Goal: Task Accomplishment & Management: Manage account settings

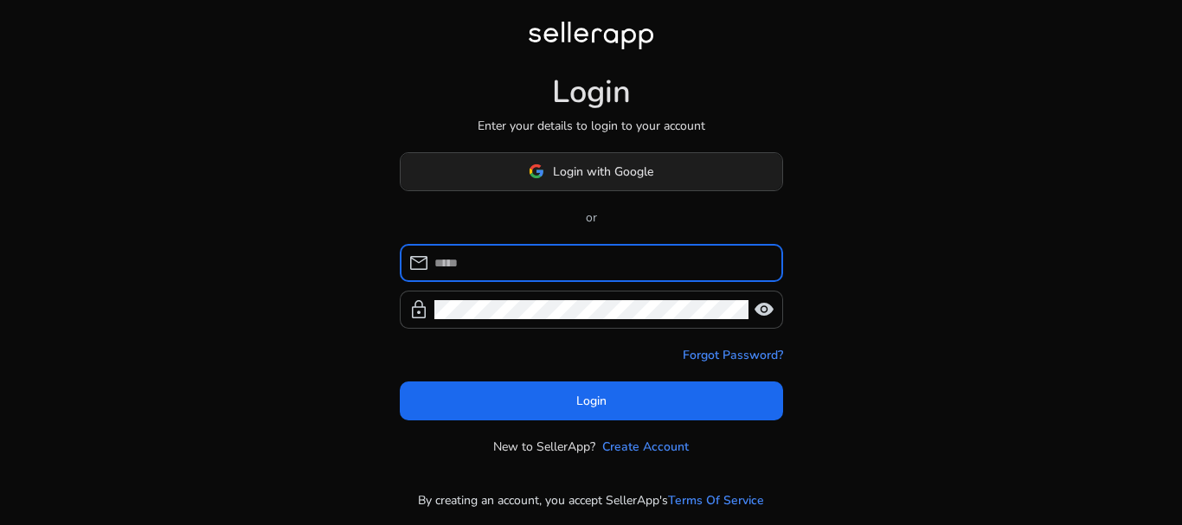
click at [588, 169] on span "Login with Google" at bounding box center [603, 172] width 100 height 18
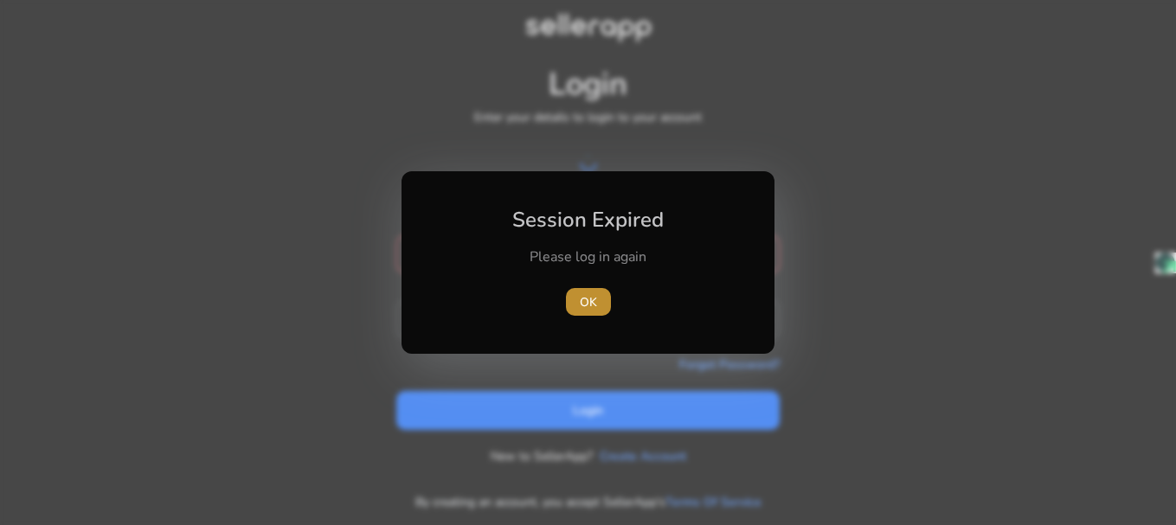
click at [584, 300] on span "OK" at bounding box center [588, 302] width 17 height 18
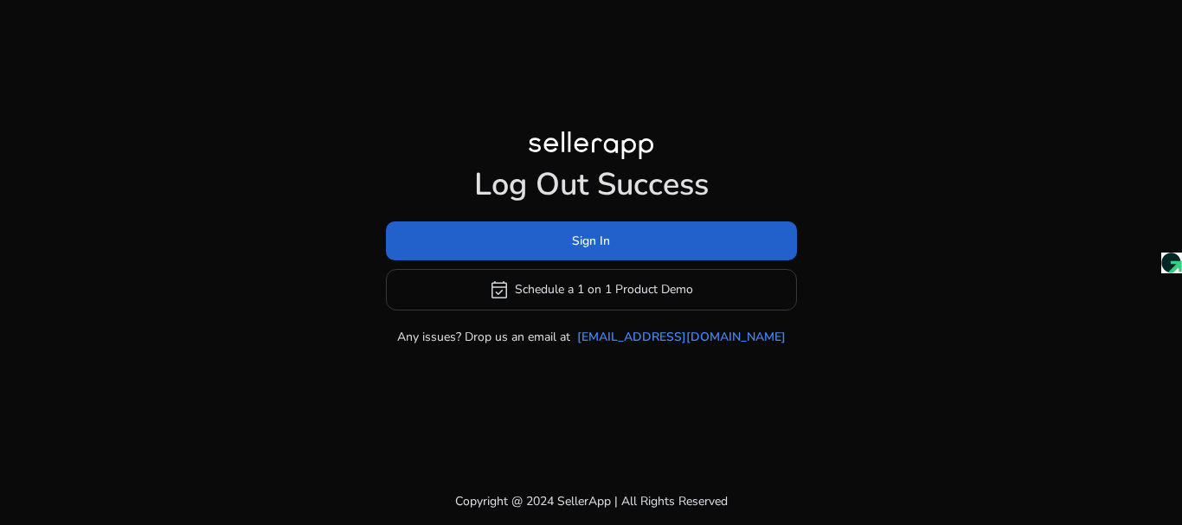
click at [583, 240] on span "Sign In" at bounding box center [591, 241] width 38 height 18
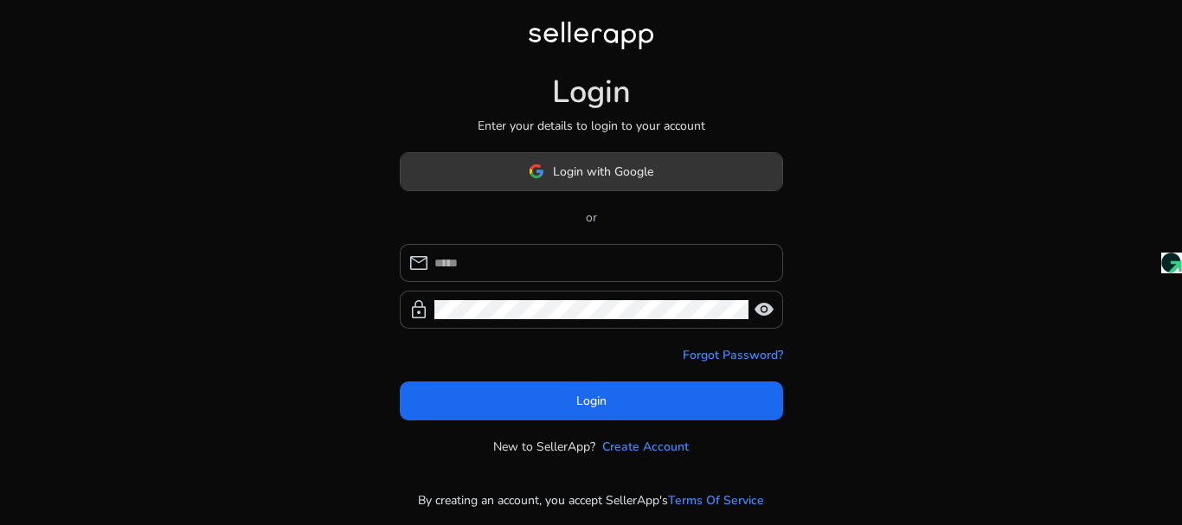
click at [608, 172] on span "Login with Google" at bounding box center [603, 172] width 100 height 18
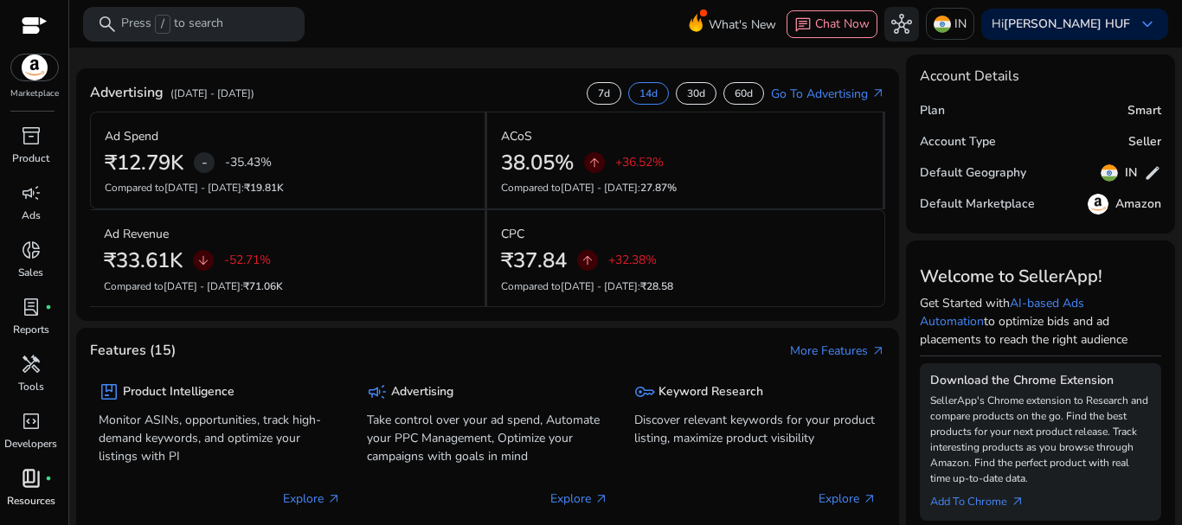
scroll to position [47, 0]
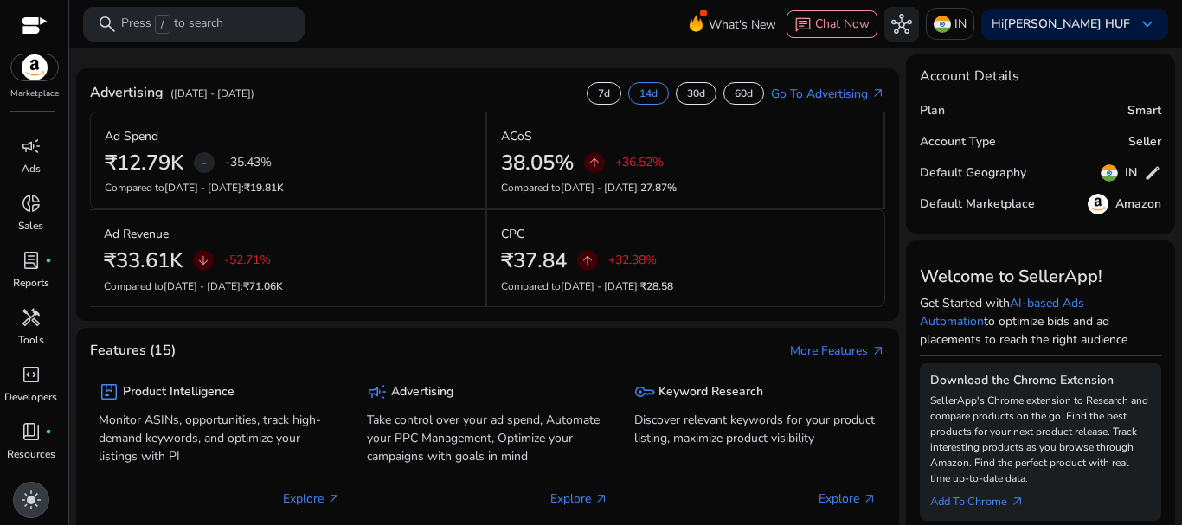
click at [23, 492] on span "light_mode" at bounding box center [31, 500] width 21 height 21
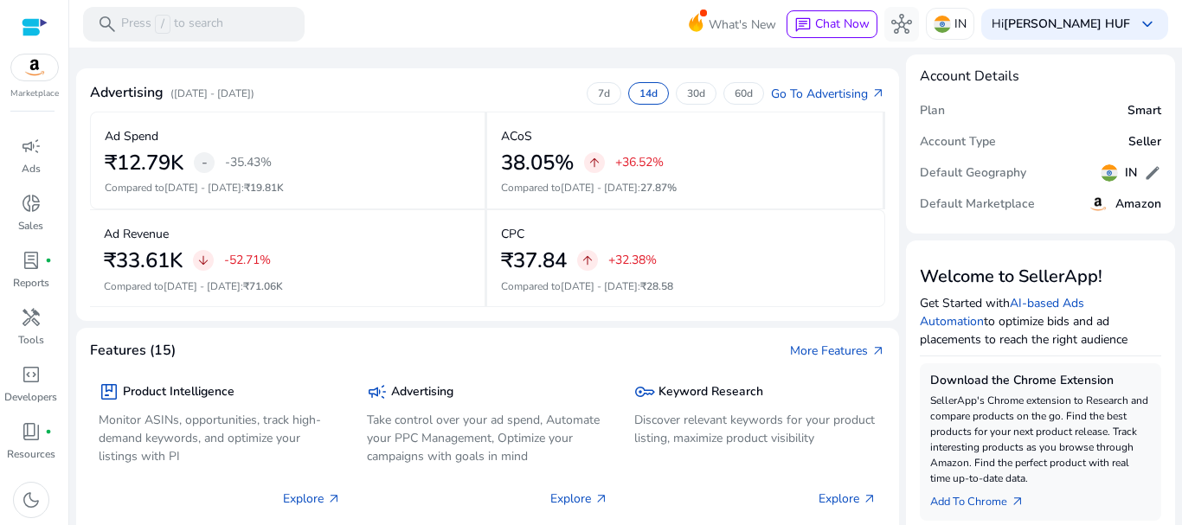
scroll to position [0, 0]
click at [22, 150] on span "campaign" at bounding box center [31, 146] width 21 height 21
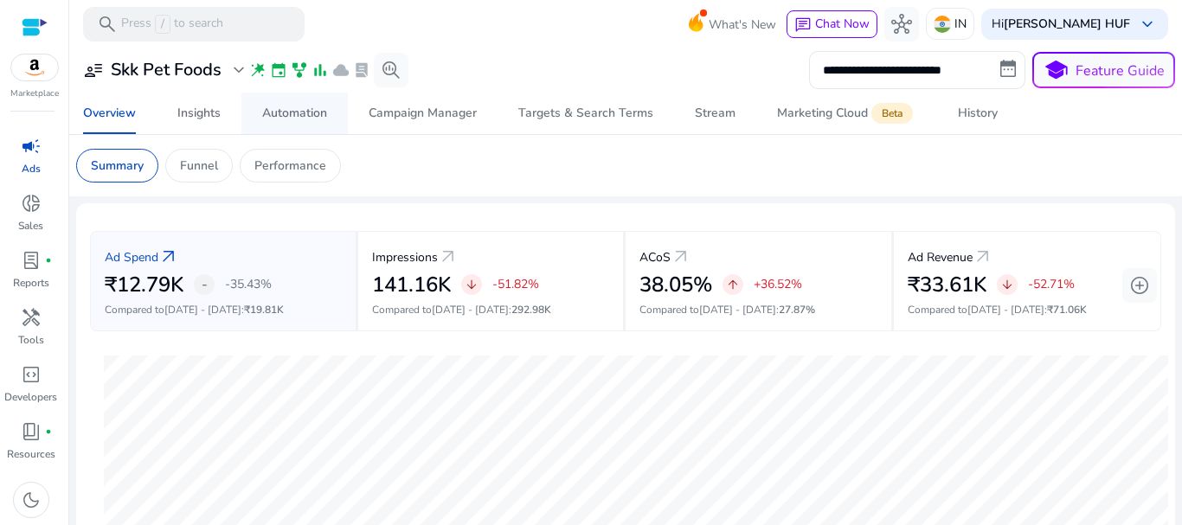
click at [208, 110] on div "Insights" at bounding box center [198, 113] width 43 height 12
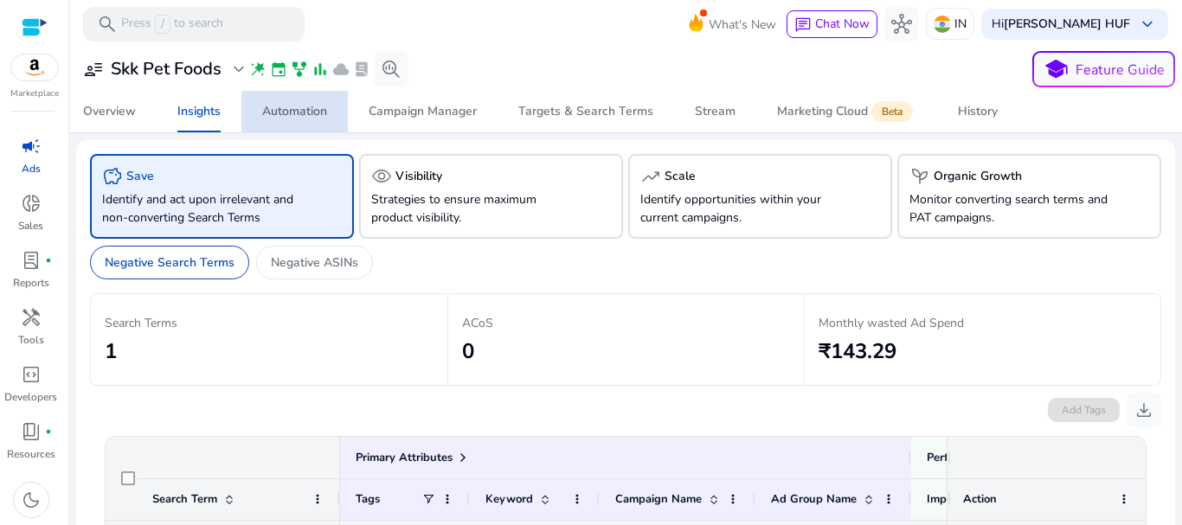
click at [299, 113] on div "Automation" at bounding box center [294, 112] width 65 height 12
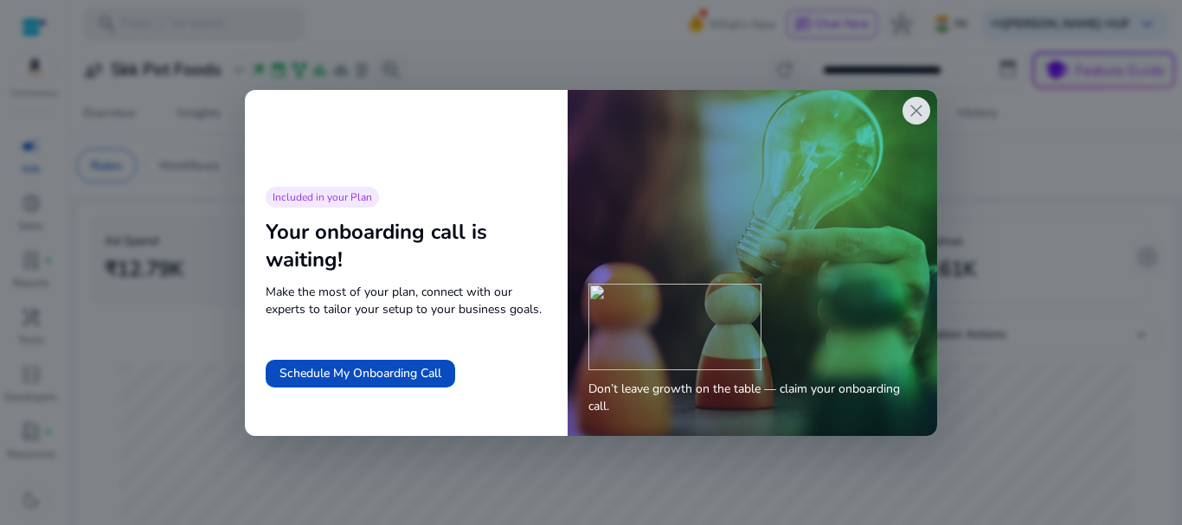
click at [915, 112] on span "close" at bounding box center [916, 110] width 21 height 21
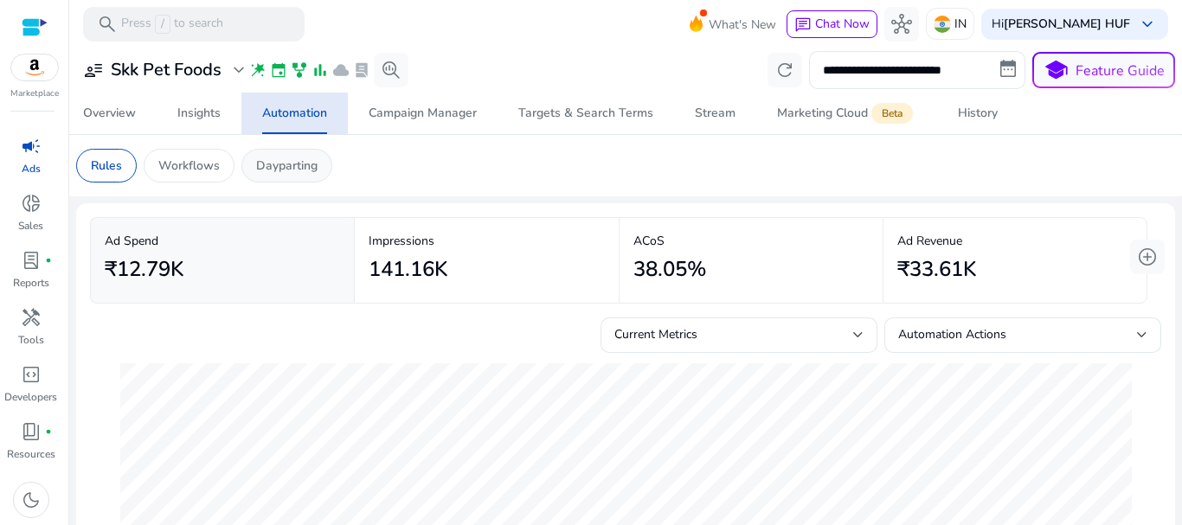
click at [315, 169] on p "Dayparting" at bounding box center [286, 166] width 61 height 18
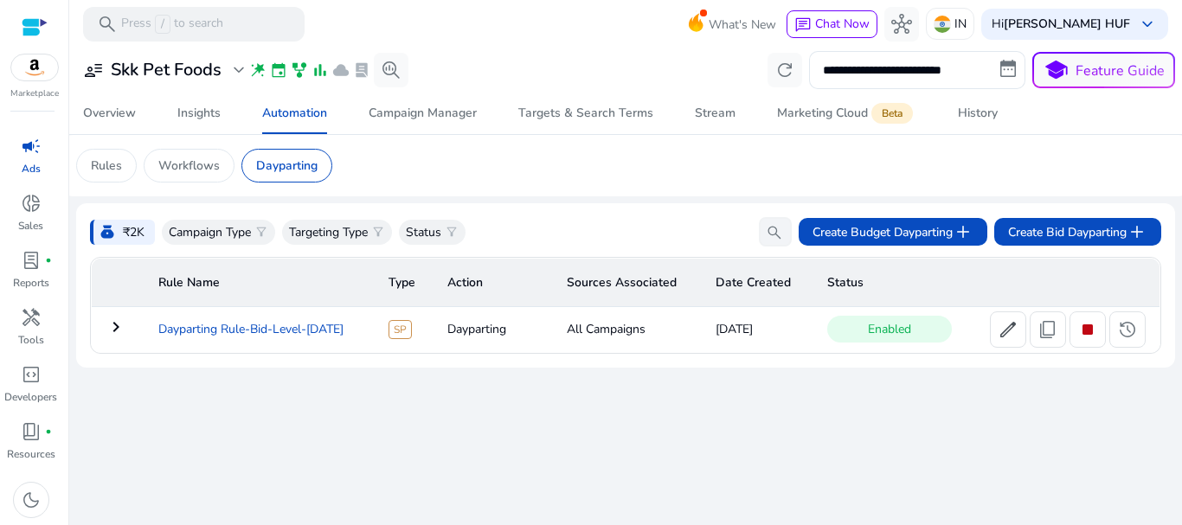
click at [232, 331] on td "Dayparting Rule-Bid-Level-[DATE]" at bounding box center [260, 329] width 230 height 45
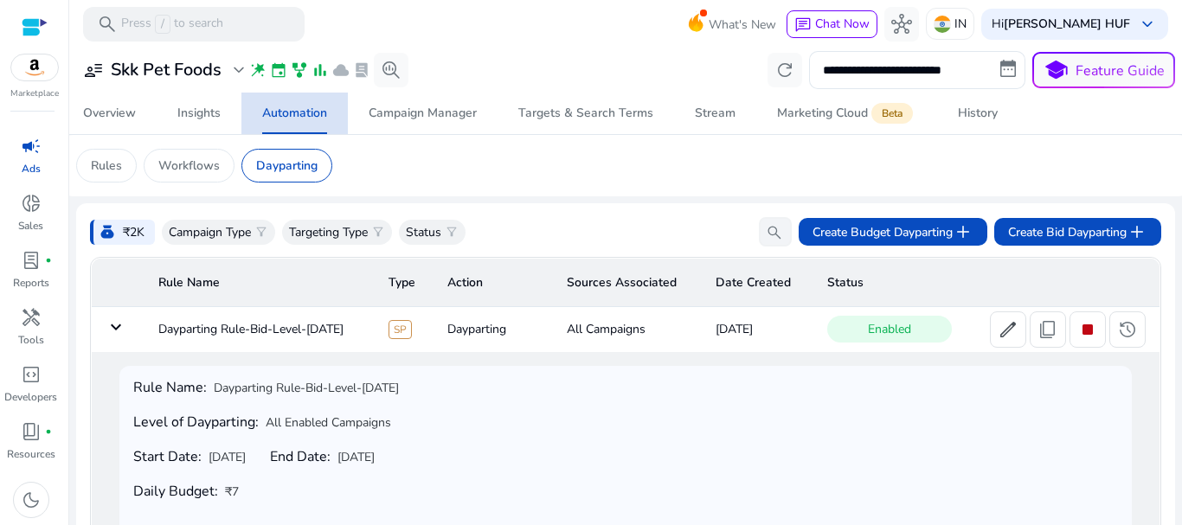
click at [294, 107] on div "Automation" at bounding box center [294, 113] width 65 height 12
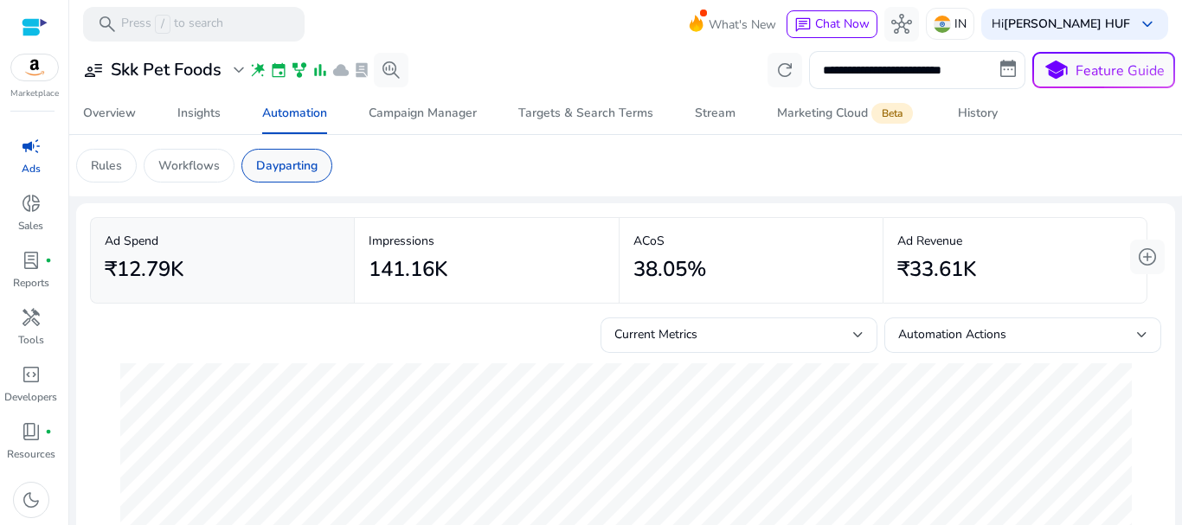
click at [293, 167] on p "Dayparting" at bounding box center [286, 166] width 61 height 18
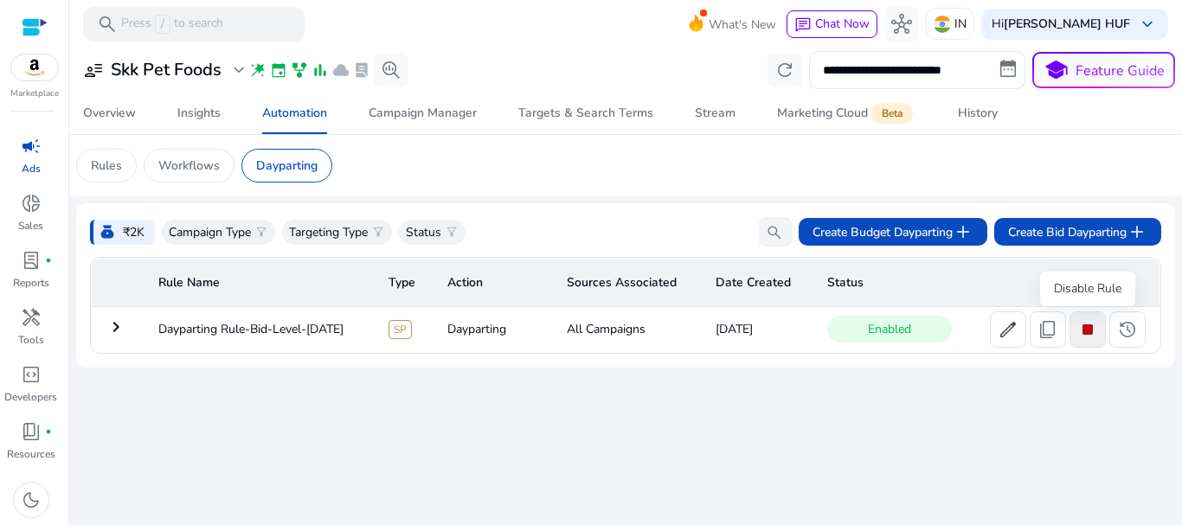
click at [1088, 331] on span "stop" at bounding box center [1087, 329] width 21 height 21
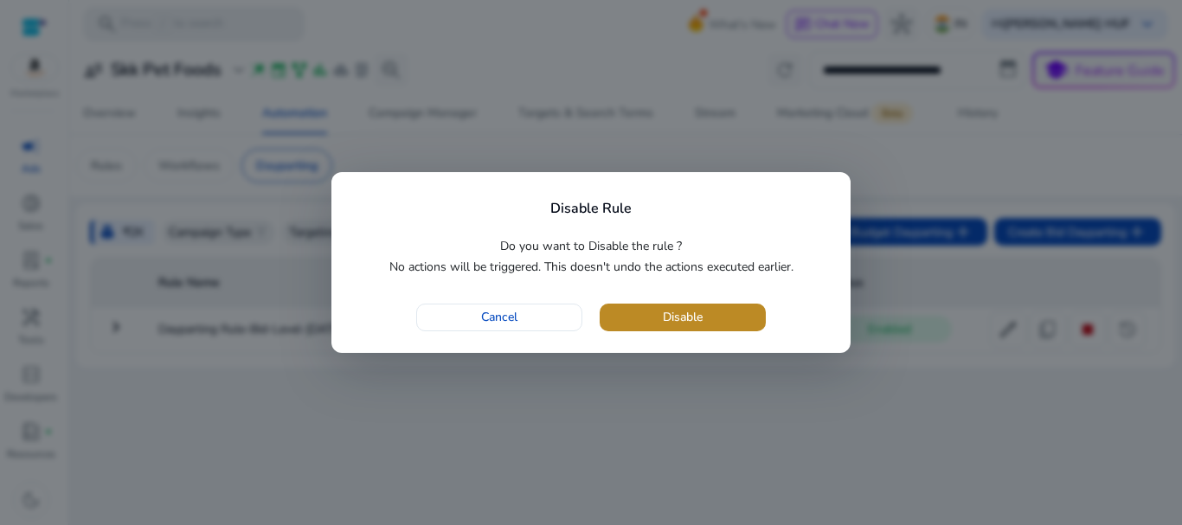
click at [693, 313] on span "Disable" at bounding box center [683, 317] width 40 height 18
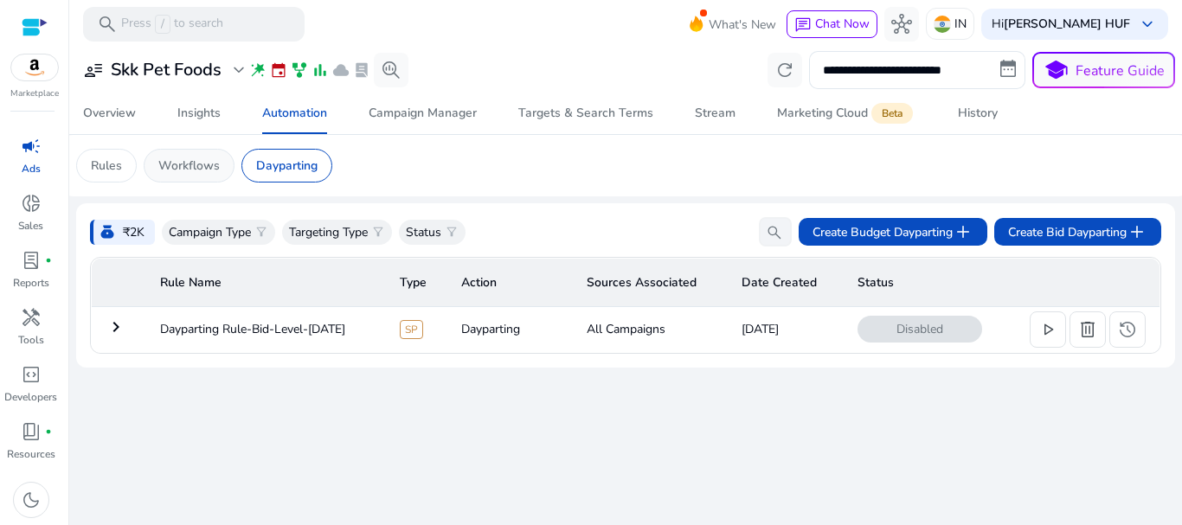
click at [189, 160] on p "Workflows" at bounding box center [188, 166] width 61 height 18
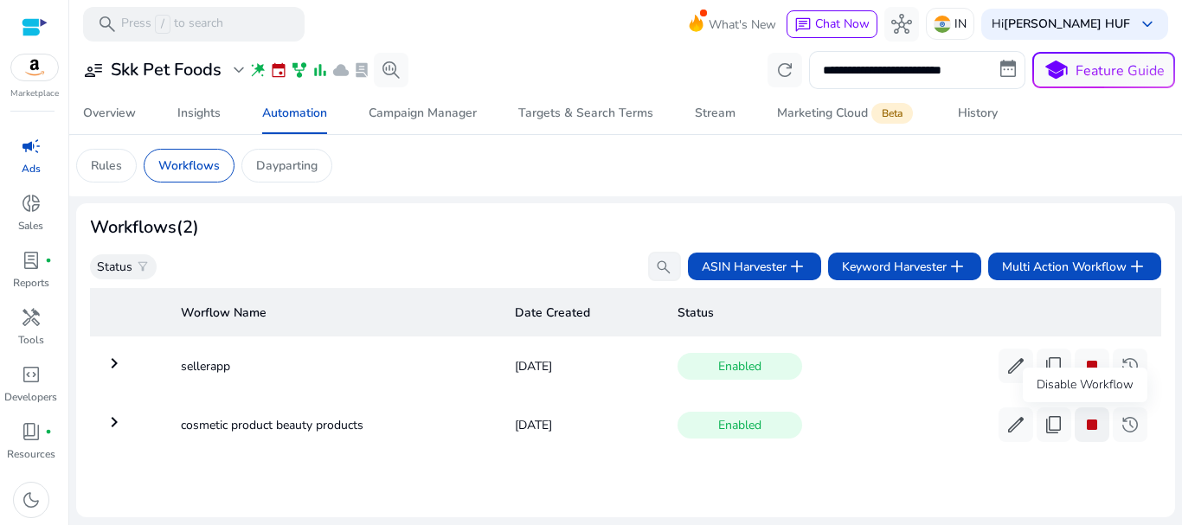
click at [1087, 426] on span "stop" at bounding box center [1092, 425] width 21 height 21
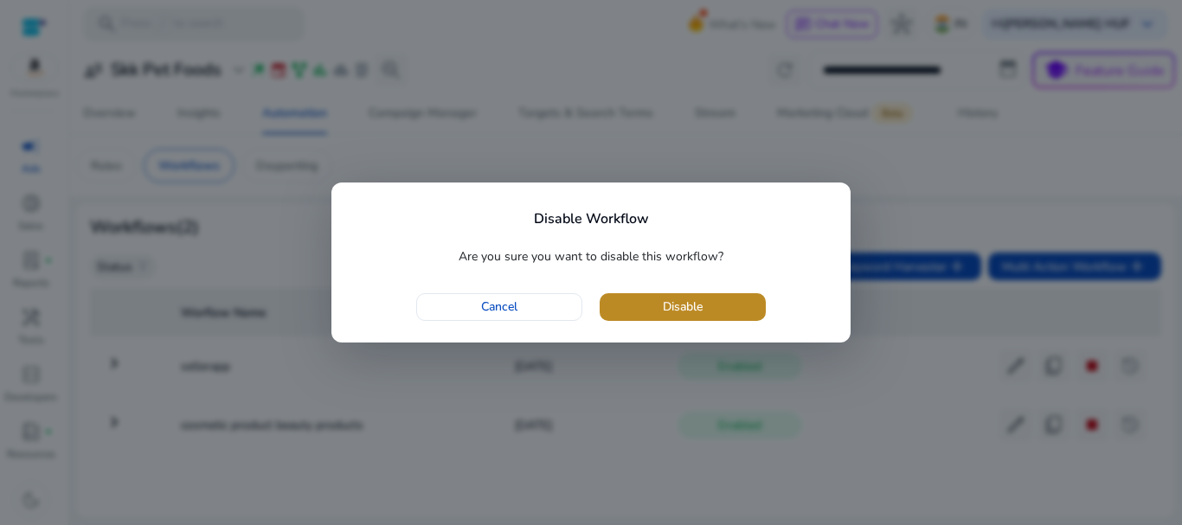
click at [730, 316] on span "button" at bounding box center [683, 307] width 166 height 42
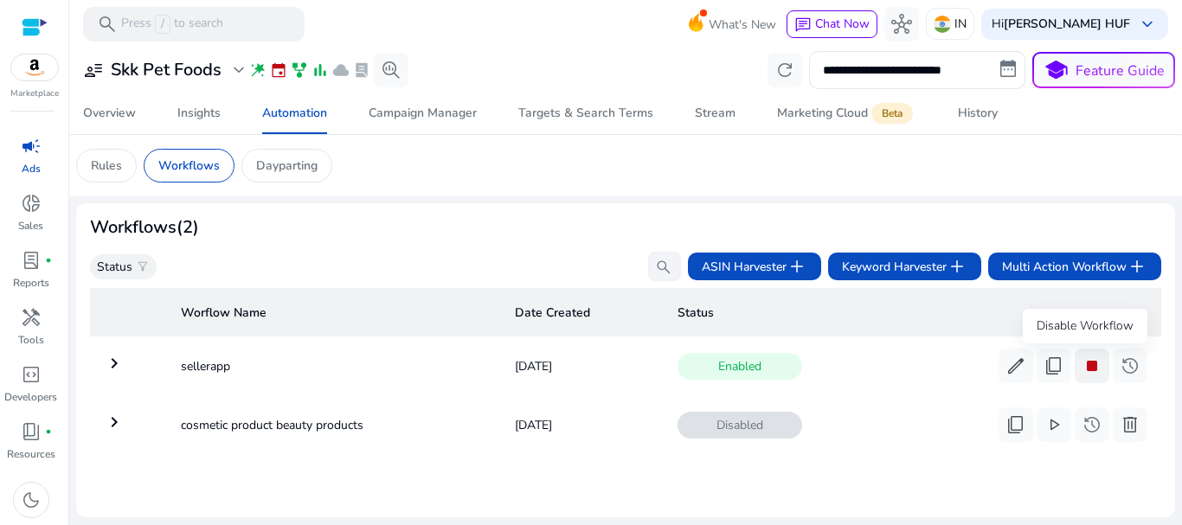
click at [1085, 363] on span "stop" at bounding box center [1092, 366] width 21 height 21
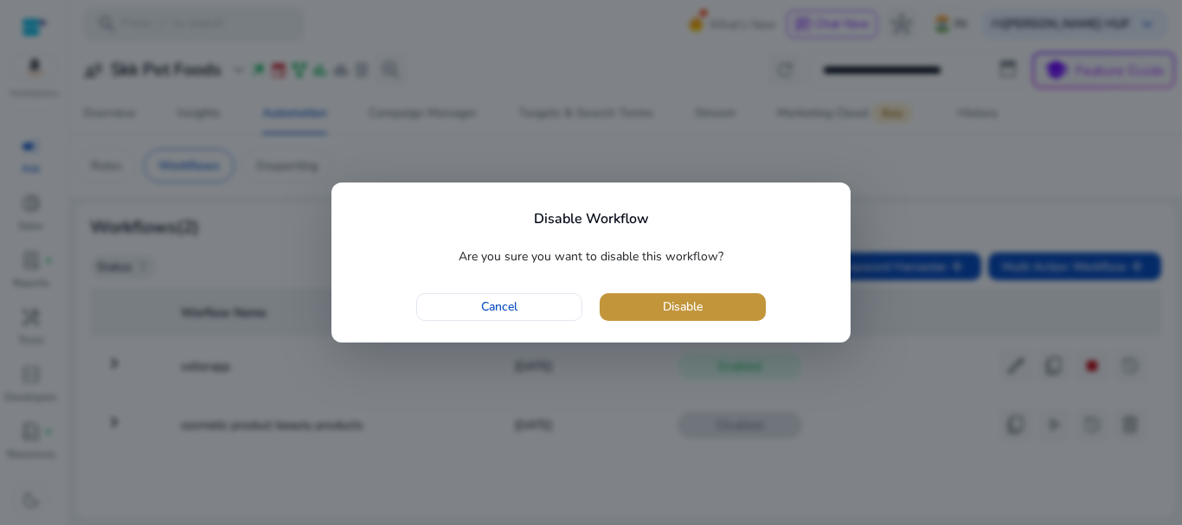
click at [688, 301] on span "Disable" at bounding box center [683, 307] width 40 height 18
